Goal: Information Seeking & Learning: Learn about a topic

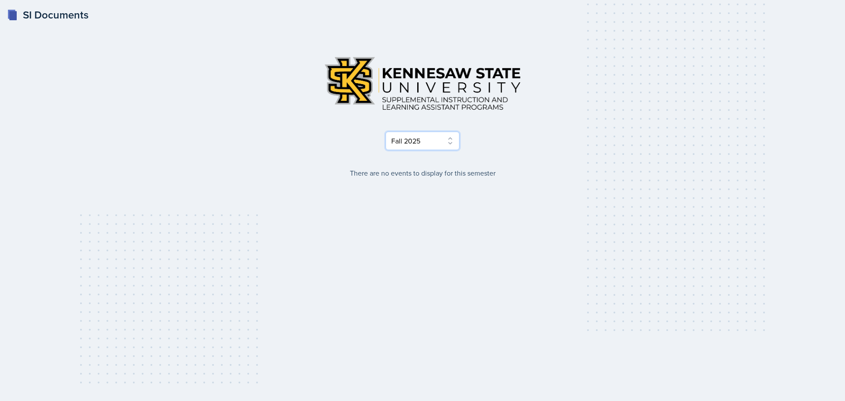
click at [443, 140] on select "Select Semester Fall 2025 Summer 2025 Spring 2025 Fall 2024 Summer 2024 Spring …" at bounding box center [423, 141] width 74 height 18
click at [386, 132] on select "Select Semester Fall 2025 Summer 2025 Spring 2025 Fall 2024 Summer 2024 Spring …" at bounding box center [423, 141] width 74 height 18
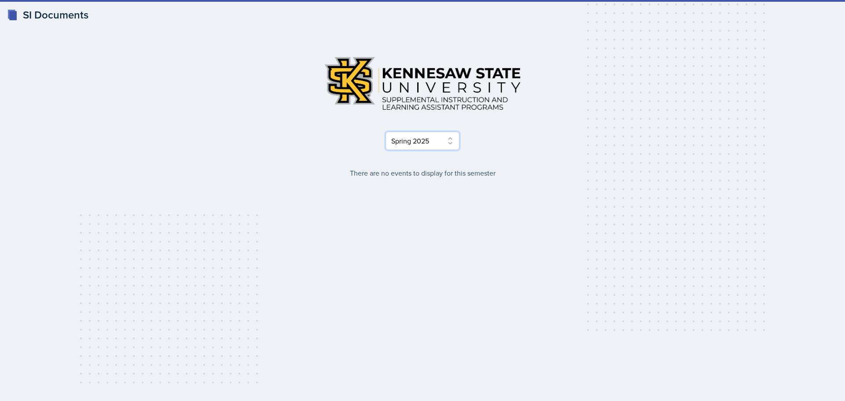
click at [444, 141] on select "Select Semester Fall 2025 Summer 2025 Spring 2025 Fall 2024 Summer 2024 Spring …" at bounding box center [423, 141] width 74 height 18
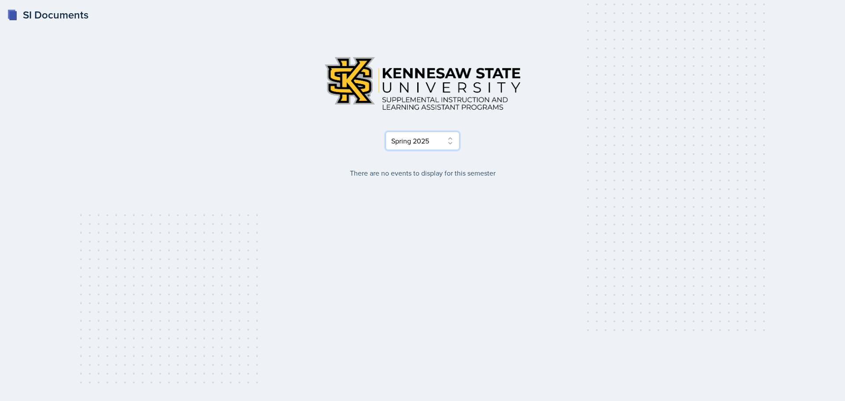
select select "2bed604d-1099-4043-b1bc-2365e8740244"
click at [386, 132] on select "Select Semester Fall 2025 Summer 2025 Spring 2025 Fall 2024 Summer 2024 Spring …" at bounding box center [423, 141] width 74 height 18
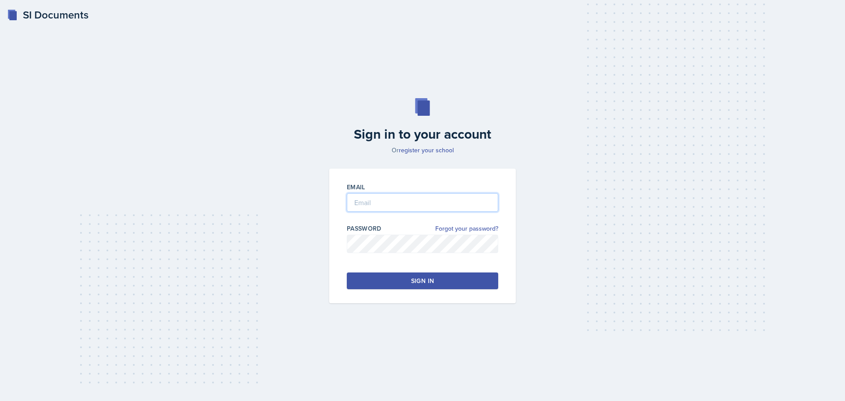
type input "[EMAIL_ADDRESS][DOMAIN_NAME]"
click at [436, 280] on button "Sign in" at bounding box center [422, 280] width 151 height 17
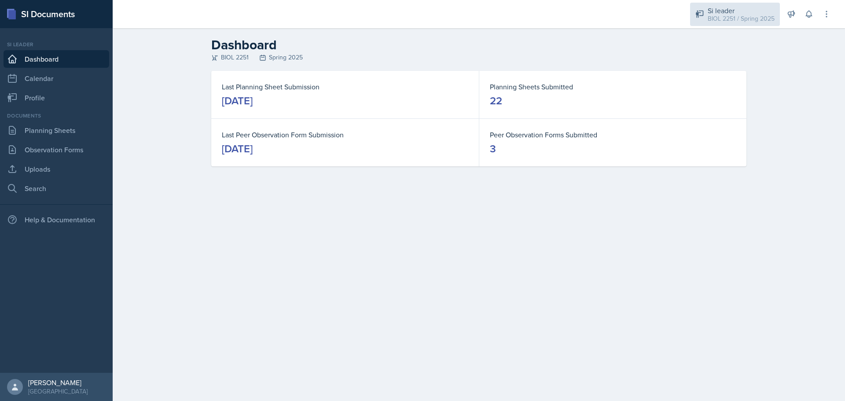
click at [756, 18] on div "BIOL 2251 / Spring 2025" at bounding box center [741, 18] width 67 height 9
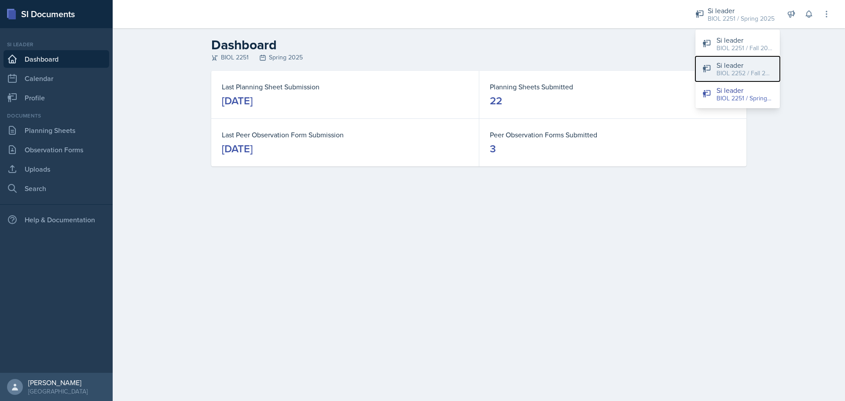
click at [759, 68] on div "Si leader" at bounding box center [745, 65] width 56 height 11
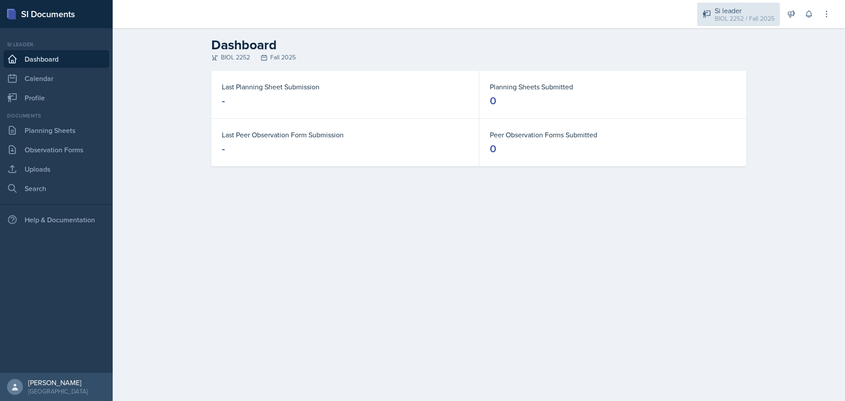
click at [734, 17] on div "BIOL 2252 / Fall 2025" at bounding box center [745, 18] width 60 height 9
click at [54, 140] on div "Documents Planning Sheets Observation Forms Uploads Search" at bounding box center [57, 154] width 106 height 85
click at [67, 138] on link "Planning Sheets" at bounding box center [57, 130] width 106 height 18
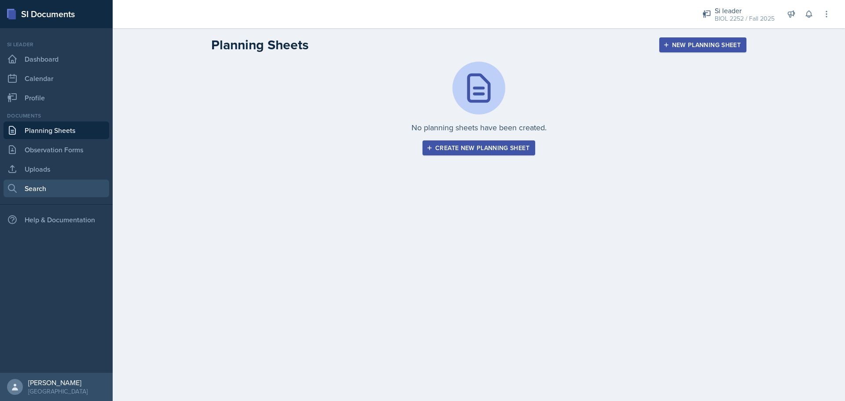
click at [66, 183] on link "Search" at bounding box center [57, 189] width 106 height 18
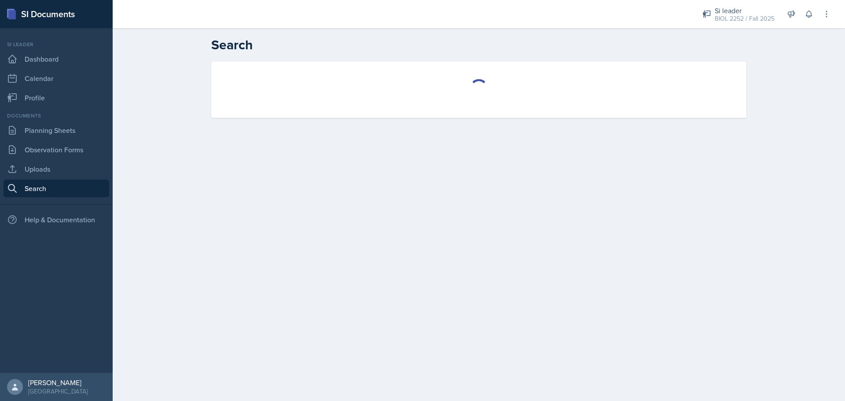
select select "all"
select select "1"
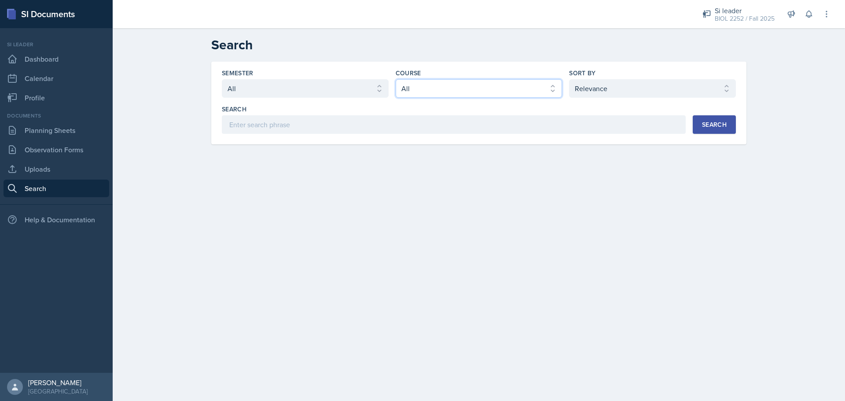
click at [430, 89] on select "Select course All ACCT 2101 ACCT 2102 ACCT 4050 ANTH 1102 ANTH 3301 ARCH 1000 A…" at bounding box center [479, 88] width 167 height 18
select select "da9ed670-e0a2-421b-8f9e-99cd10859a1d"
click at [396, 79] on select "Select course All ACCT 2101 ACCT 2102 ACCT 4050 ANTH 1102 ANTH 3301 ARCH 1000 A…" at bounding box center [479, 88] width 167 height 18
click at [698, 123] on button "Search" at bounding box center [714, 124] width 43 height 18
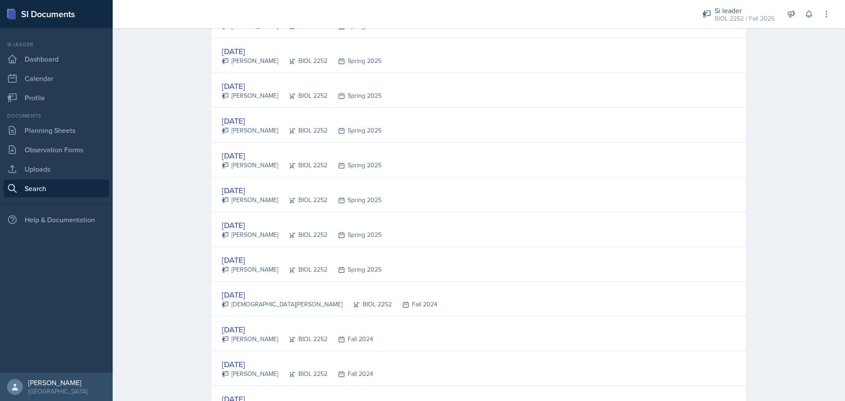
scroll to position [836, 0]
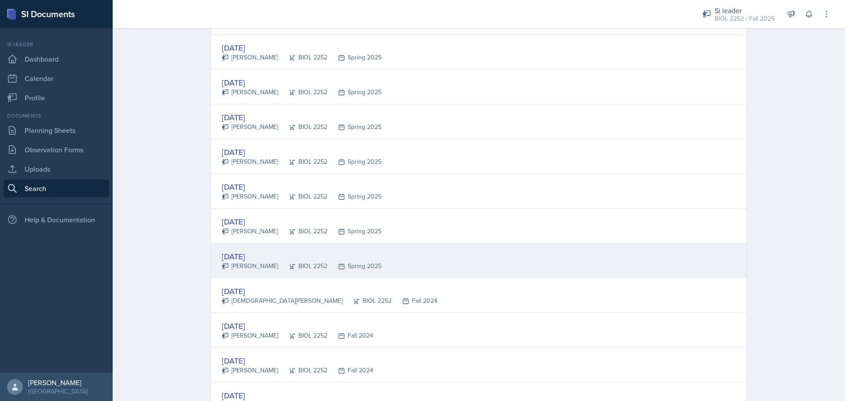
click at [454, 262] on div "[DATE] [PERSON_NAME] BIOL 2252 Spring 2025" at bounding box center [478, 260] width 535 height 35
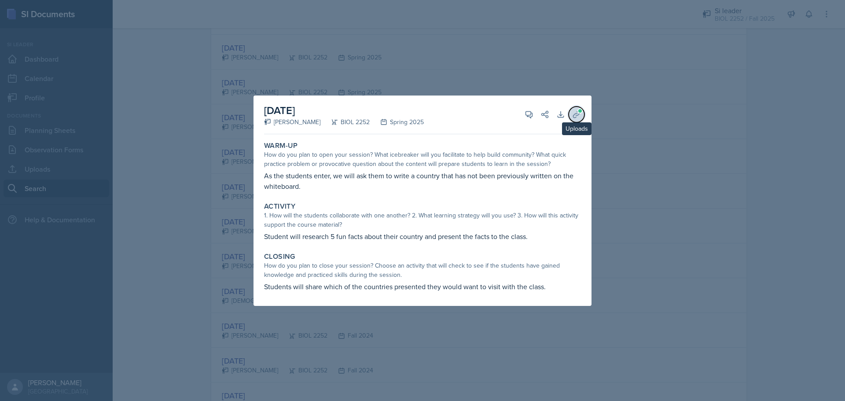
click at [581, 114] on button "Uploads" at bounding box center [577, 115] width 16 height 16
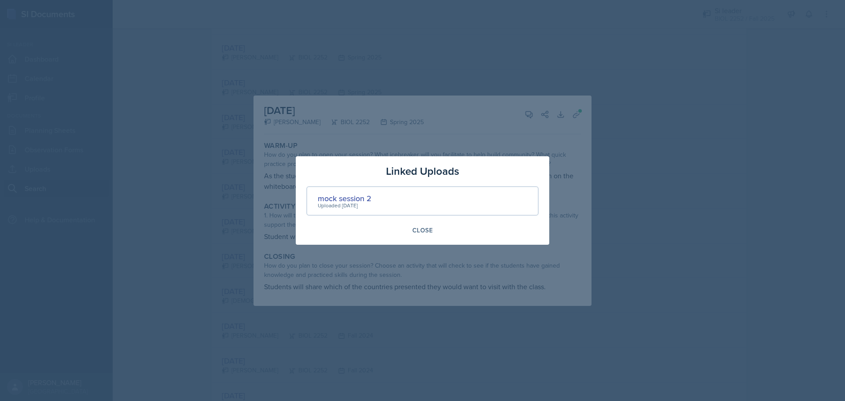
click at [676, 154] on div at bounding box center [422, 200] width 845 height 401
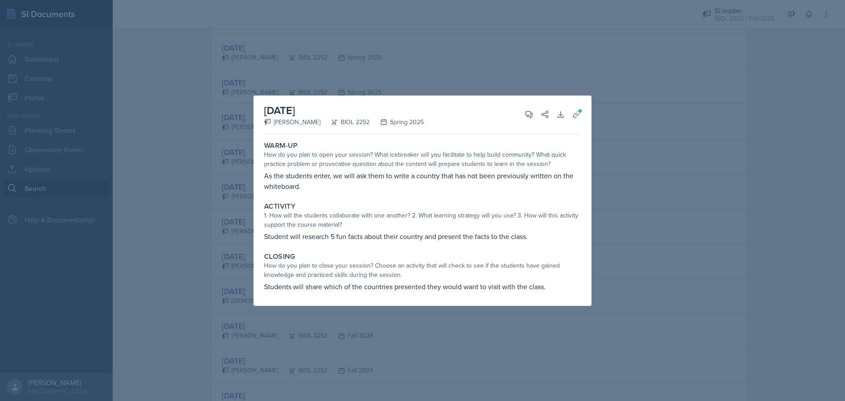
click at [688, 155] on div at bounding box center [422, 200] width 845 height 401
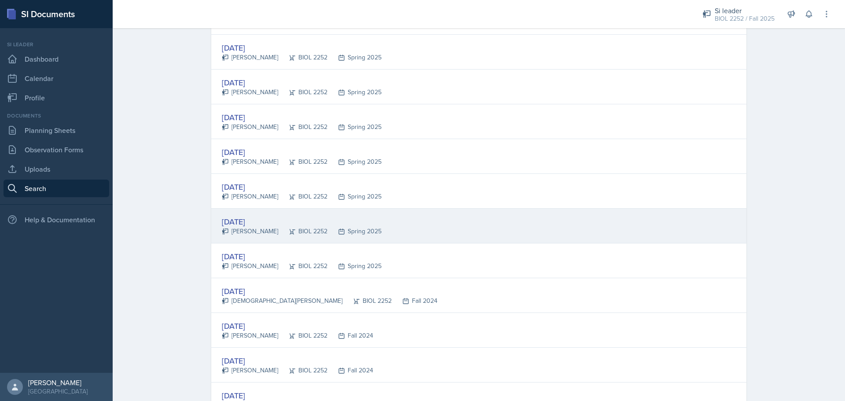
click at [419, 233] on div "[DATE] [PERSON_NAME] BIOL 2252 Spring 2025" at bounding box center [478, 226] width 535 height 35
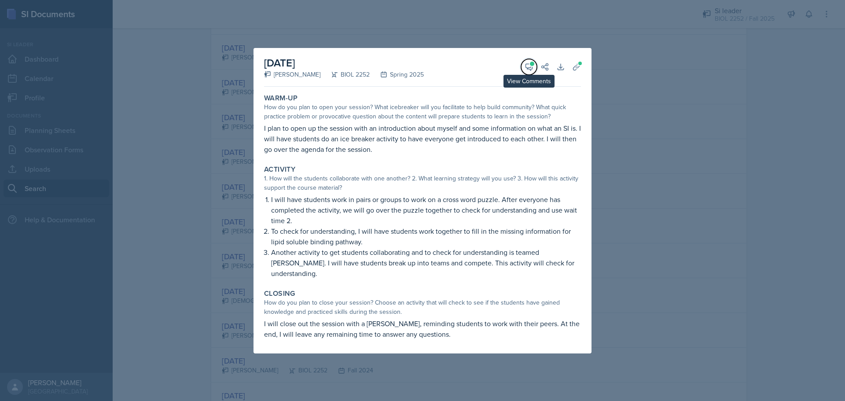
click at [527, 71] on icon at bounding box center [529, 67] width 9 height 9
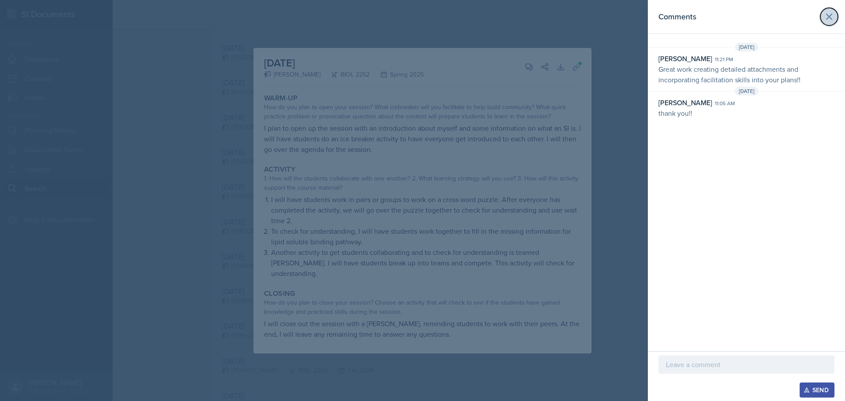
click at [832, 17] on icon at bounding box center [829, 16] width 11 height 11
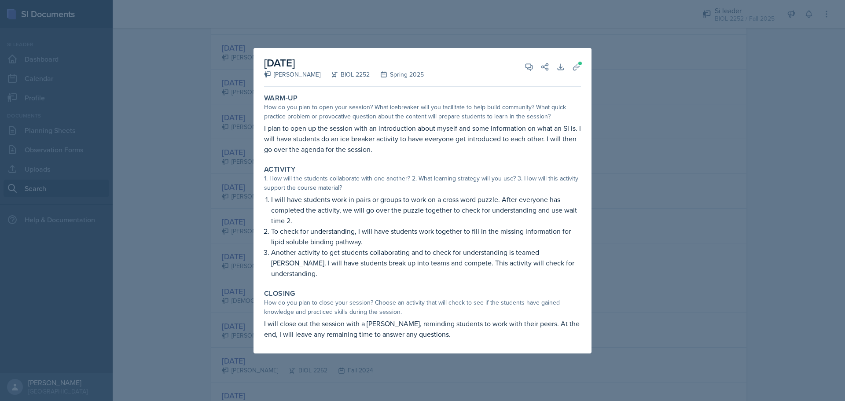
click at [641, 86] on div at bounding box center [422, 200] width 845 height 401
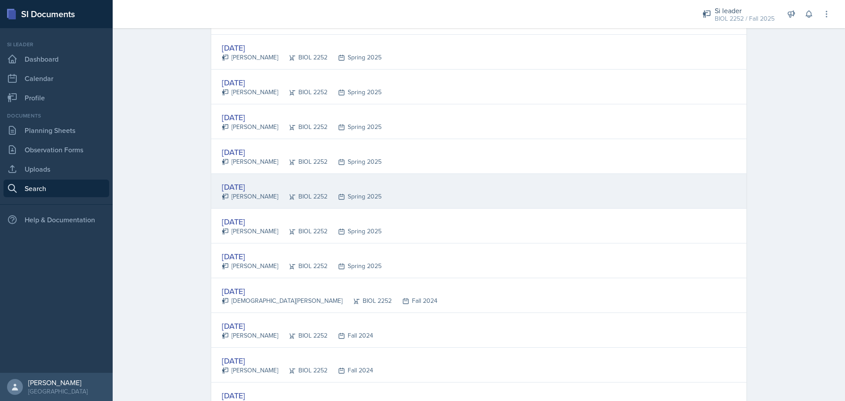
click at [304, 193] on div "BIOL 2252" at bounding box center [302, 196] width 49 height 9
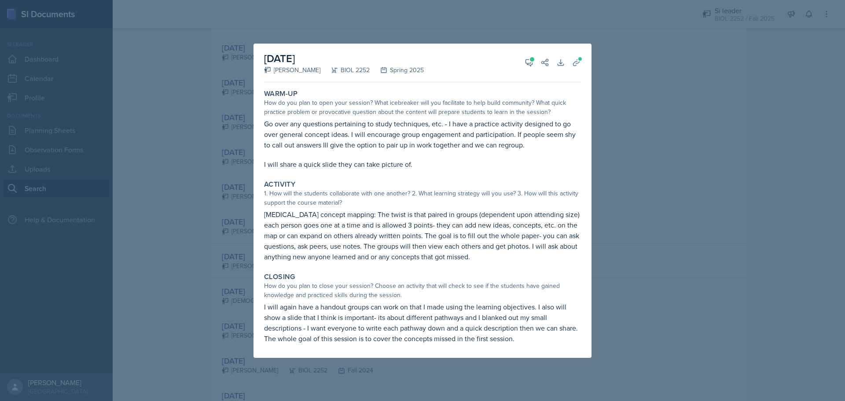
click at [625, 177] on div at bounding box center [422, 200] width 845 height 401
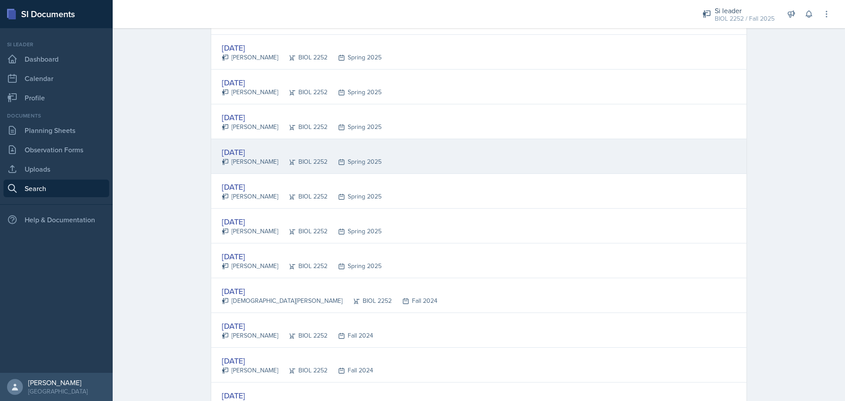
click at [373, 154] on div "[DATE] [PERSON_NAME] BIOL 2252 Spring 2025" at bounding box center [478, 156] width 535 height 35
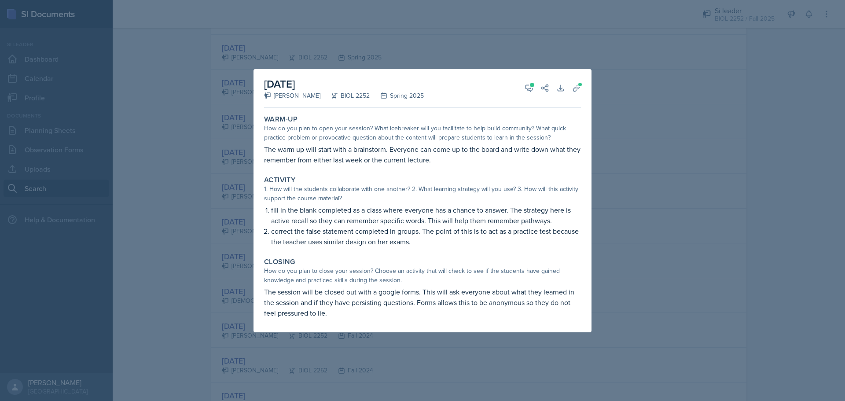
click at [640, 172] on div at bounding box center [422, 200] width 845 height 401
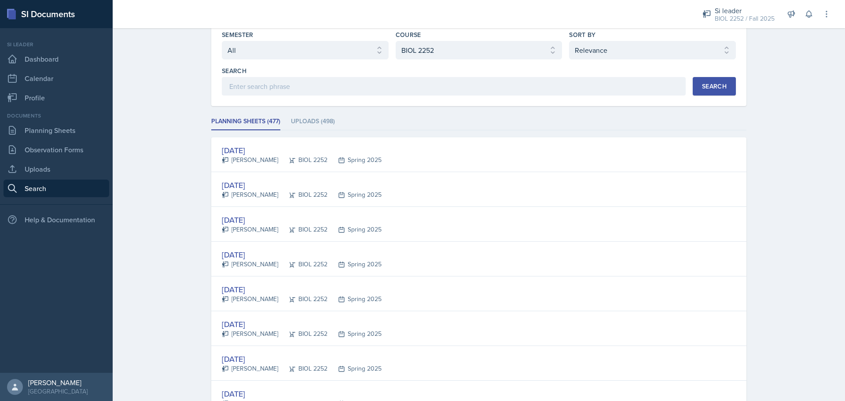
scroll to position [88, 0]
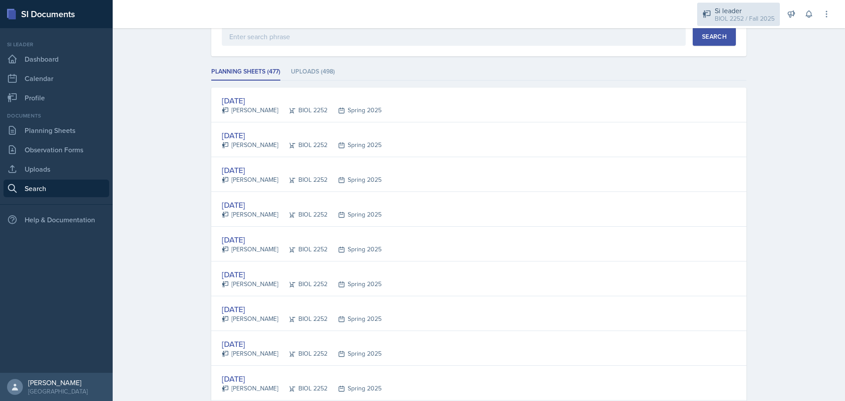
click at [722, 16] on div "BIOL 2252 / Fall 2025" at bounding box center [745, 18] width 60 height 9
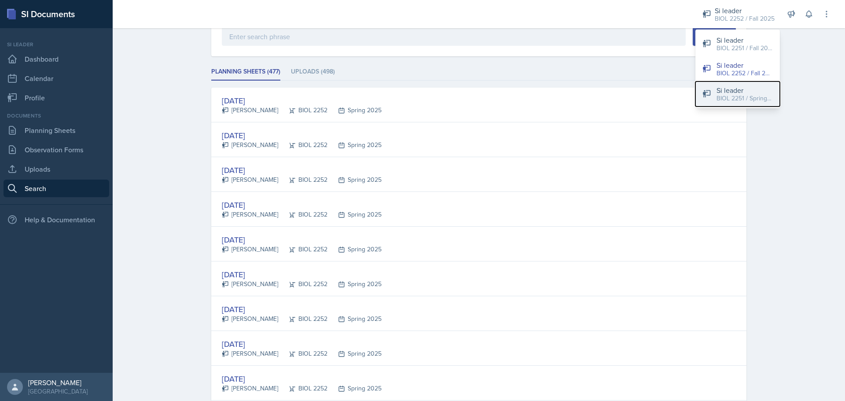
click at [737, 89] on div "Si leader" at bounding box center [745, 90] width 56 height 11
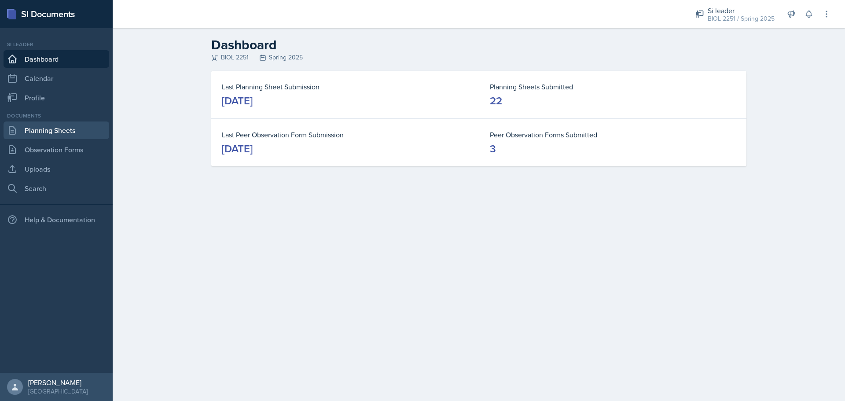
click at [57, 133] on link "Planning Sheets" at bounding box center [57, 130] width 106 height 18
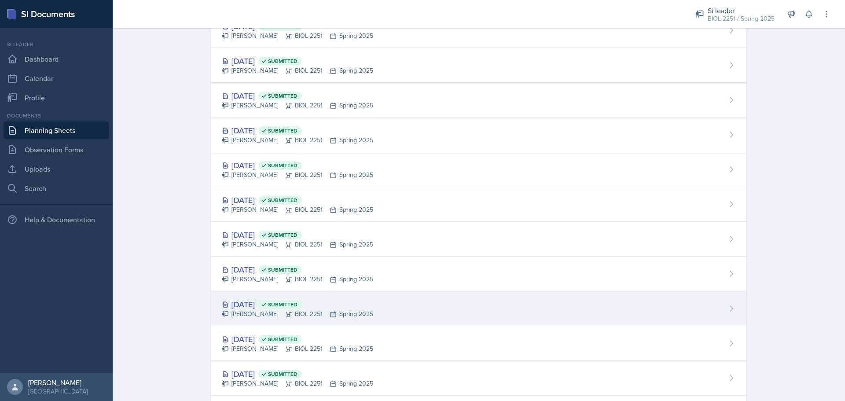
scroll to position [474, 0]
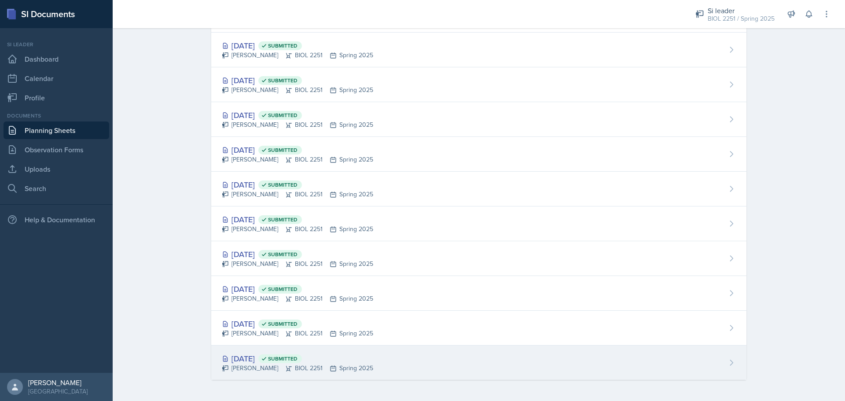
click at [469, 354] on div "[DATE] Submitted [PERSON_NAME] BIOL 2251 Spring 2025" at bounding box center [478, 363] width 535 height 34
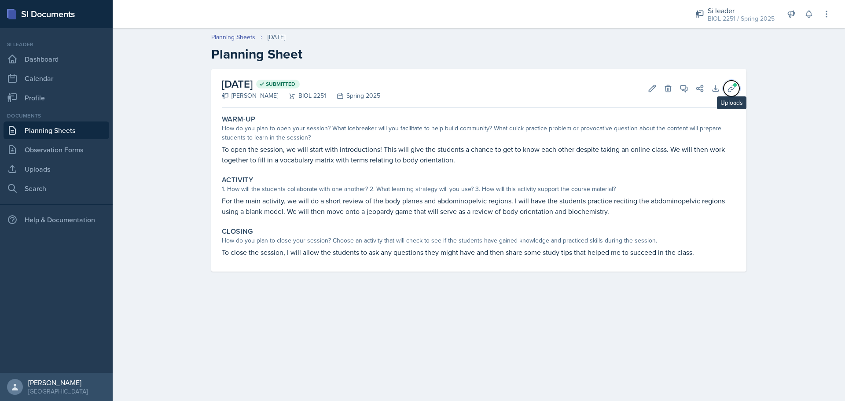
click at [734, 88] on icon at bounding box center [731, 88] width 7 height 7
